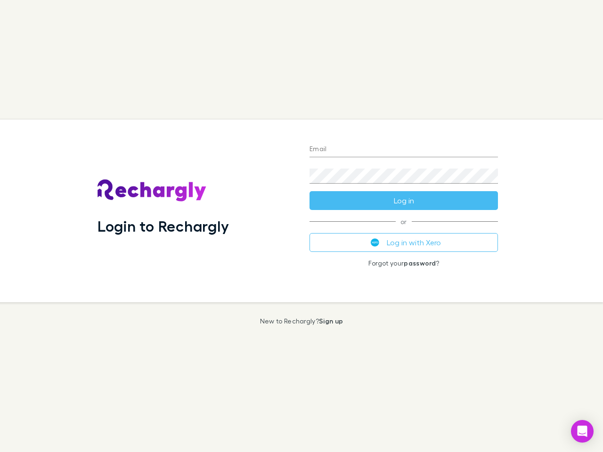
click at [302, 226] on div "Login to Rechargly" at bounding box center [196, 211] width 212 height 183
click at [404, 150] on input "Email" at bounding box center [404, 149] width 189 height 15
click at [404, 201] on button "Log in" at bounding box center [404, 200] width 189 height 19
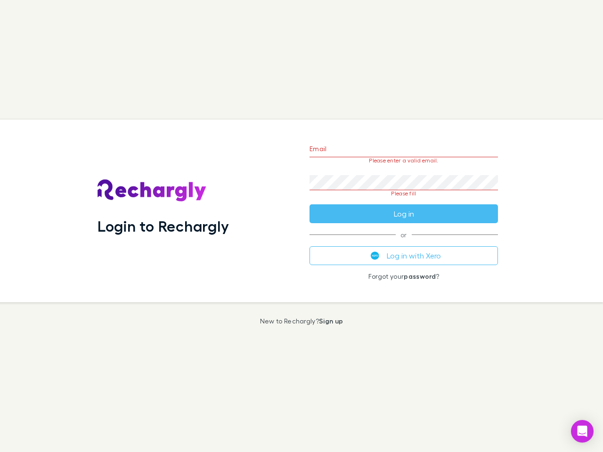
click at [404, 243] on div "Email Please enter a valid email. Password Please fill Log in or Log in with Xe…" at bounding box center [404, 211] width 204 height 183
click at [583, 432] on icon "Open Intercom Messenger" at bounding box center [583, 431] width 10 height 11
